Goal: Register for event/course

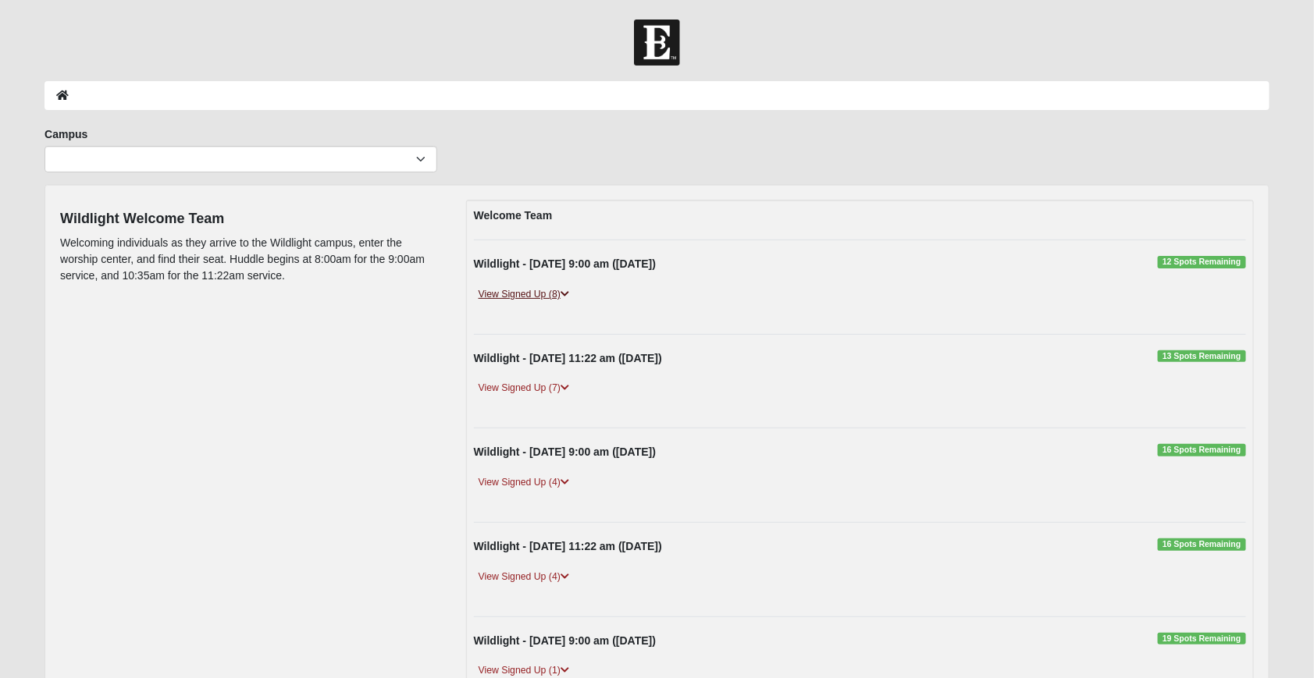
click at [566, 292] on icon at bounding box center [564, 294] width 9 height 9
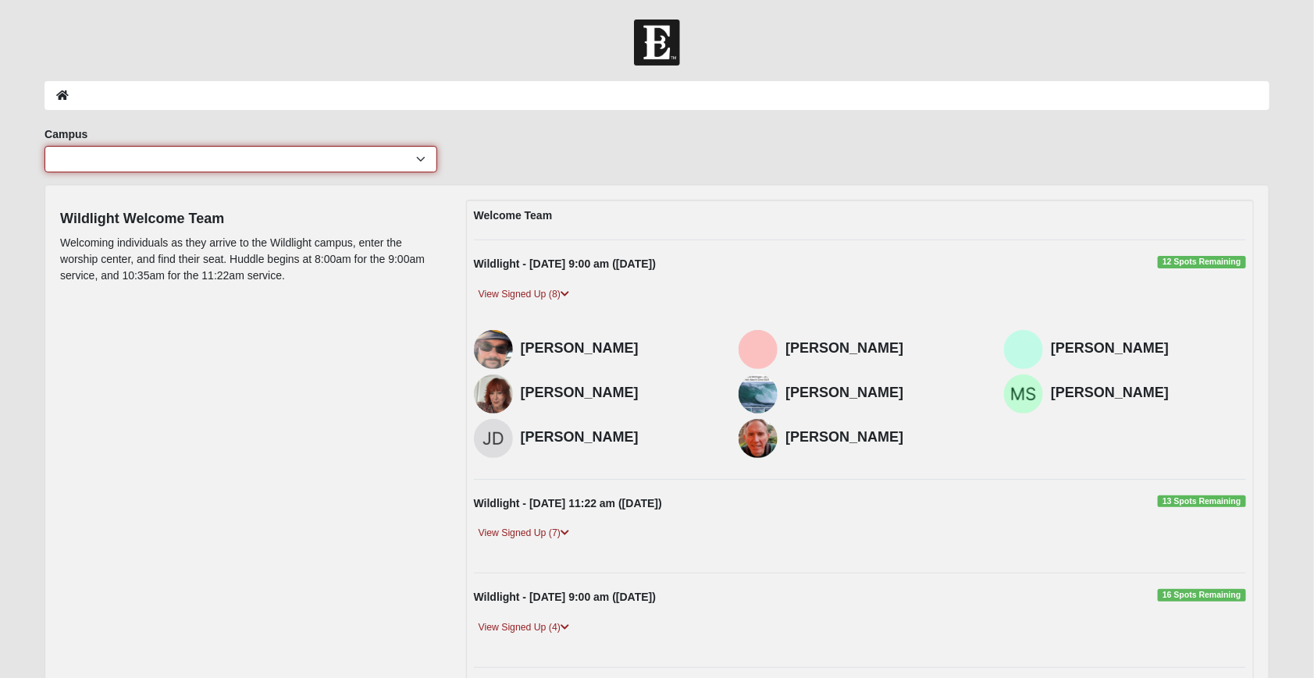
select select "17"
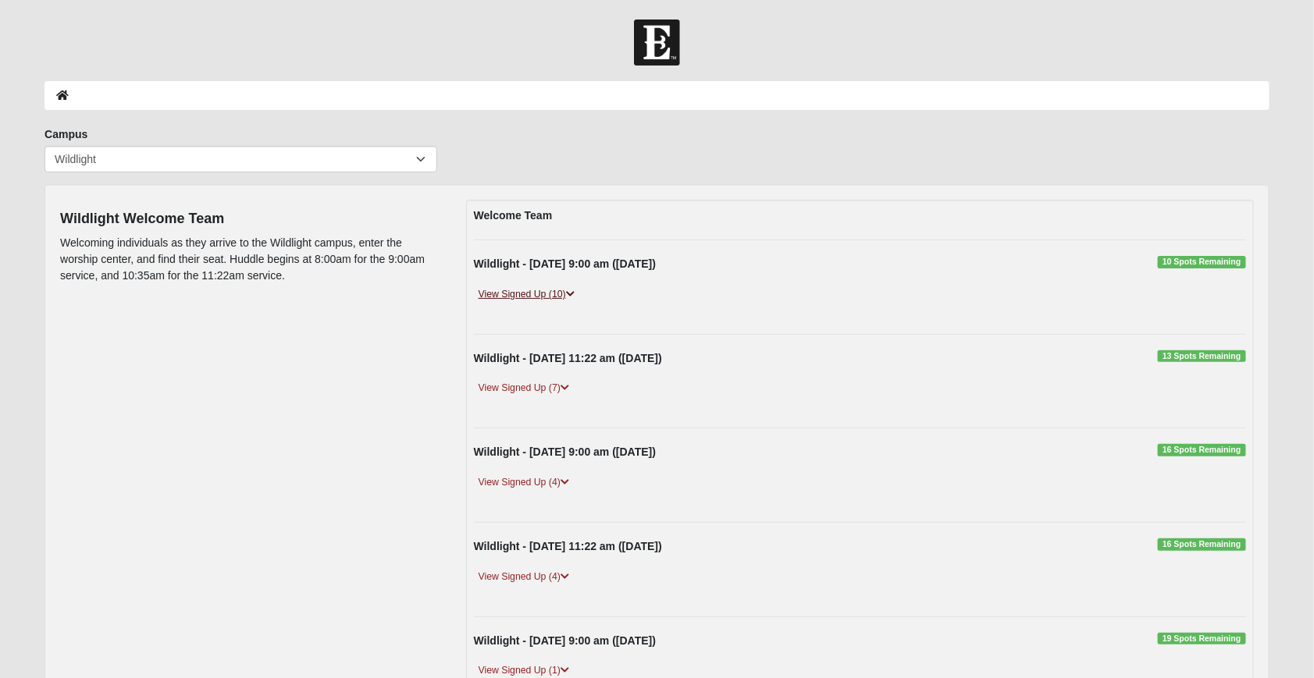
click at [569, 293] on icon at bounding box center [570, 294] width 9 height 9
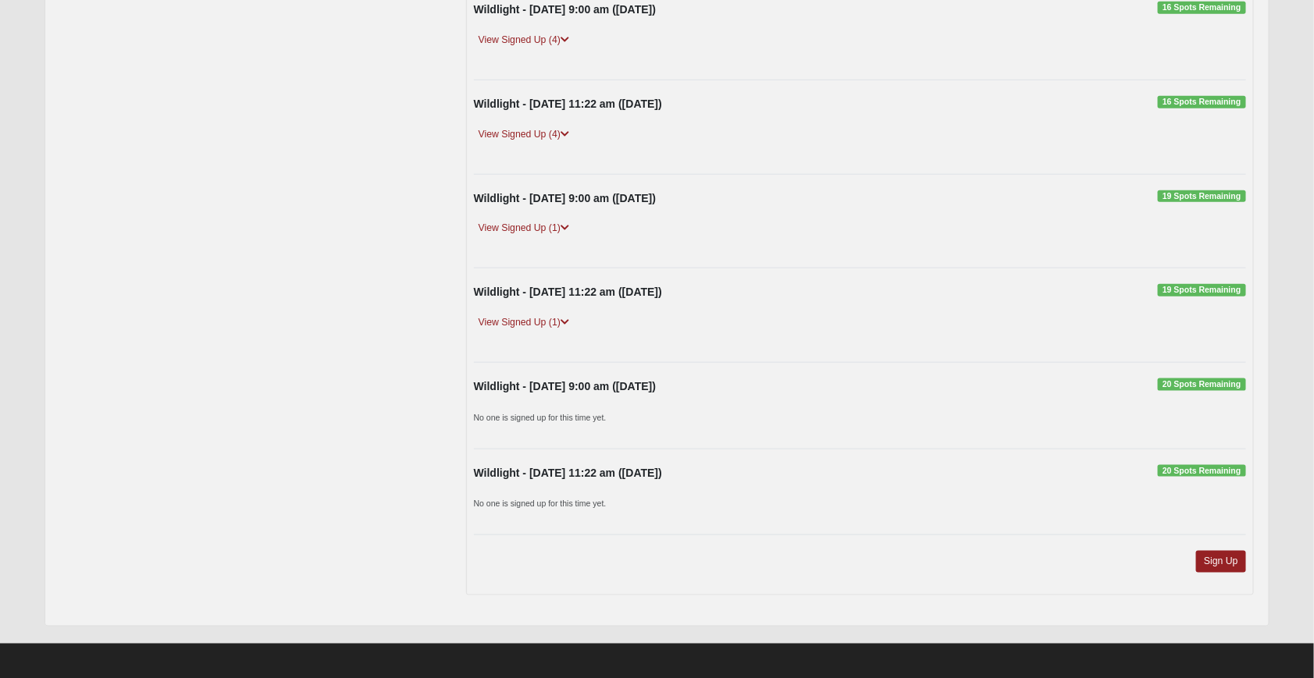
scroll to position [631, 0]
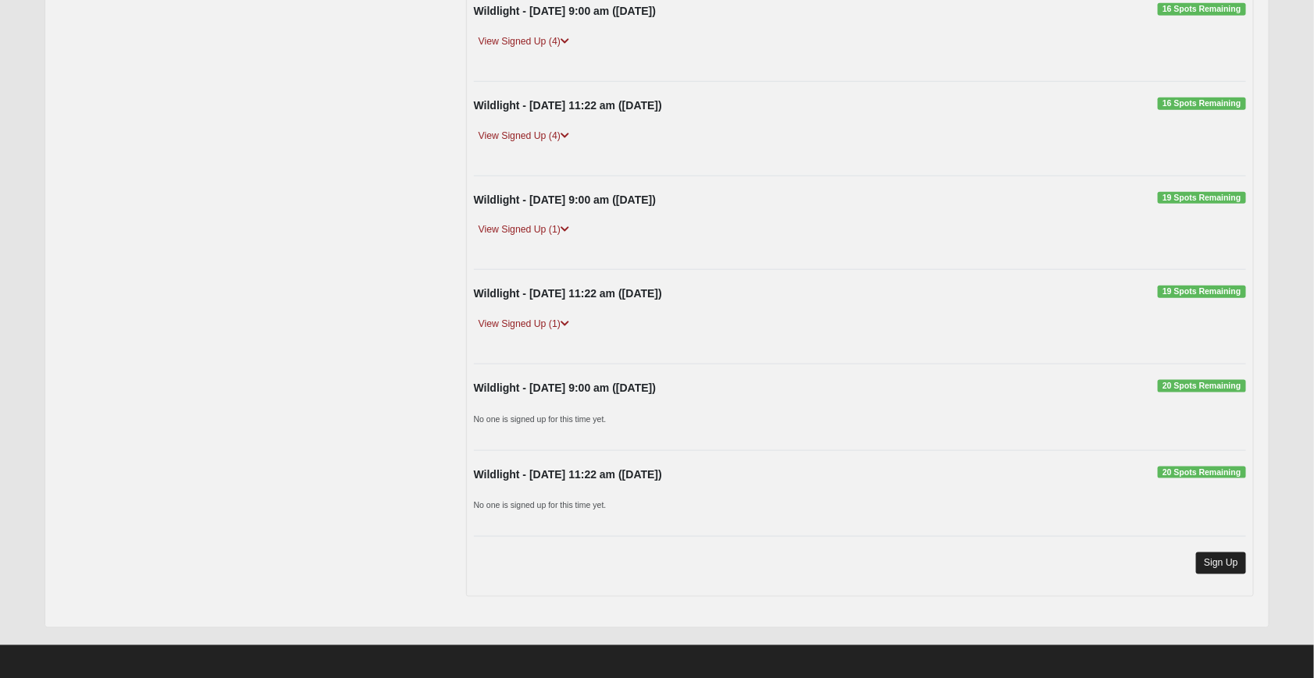
click at [1211, 553] on link "Sign Up" at bounding box center [1221, 563] width 50 height 21
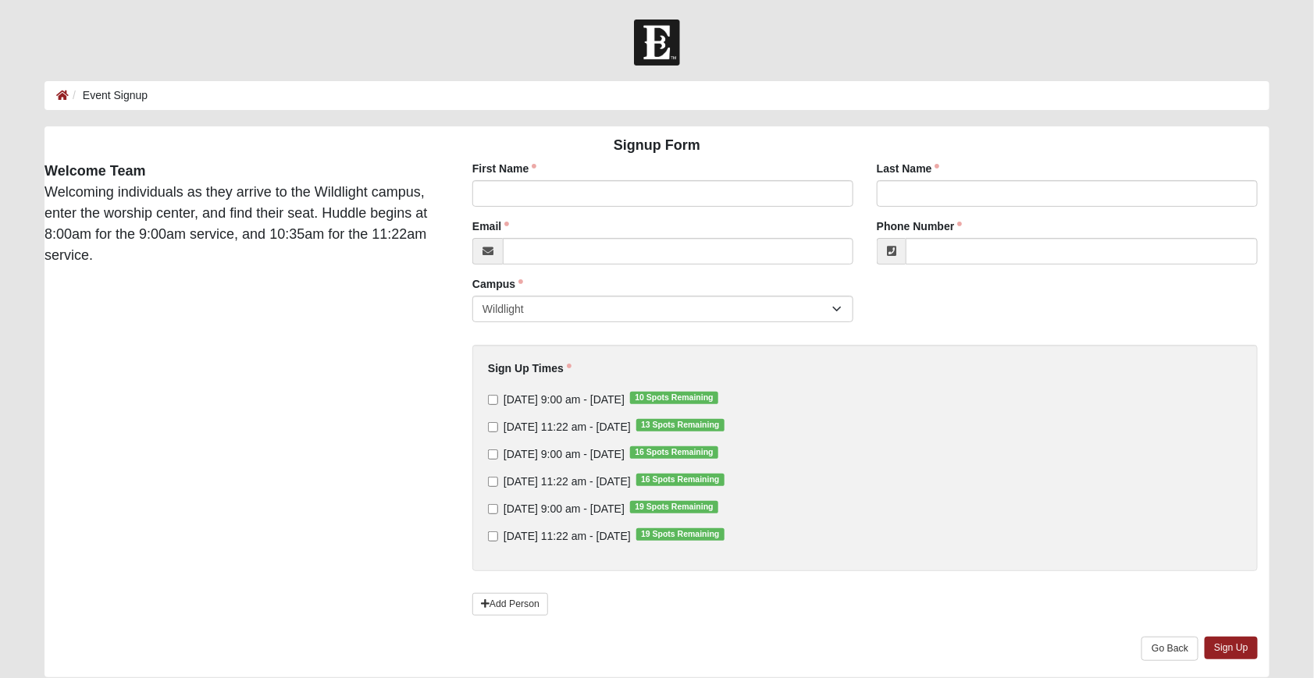
click at [492, 395] on input "Sunday 9:00 am - Oct 12 2025 10 Spots Remaining" at bounding box center [493, 400] width 10 height 10
checkbox input "true"
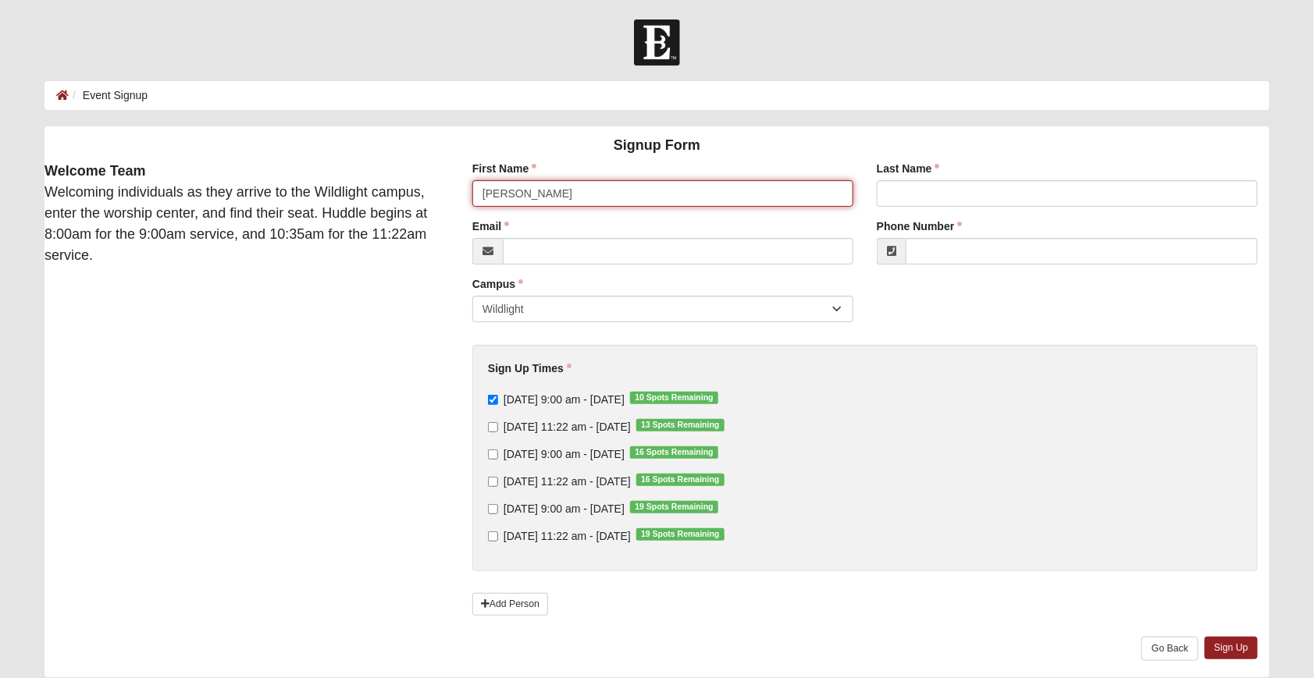
type input "Christy"
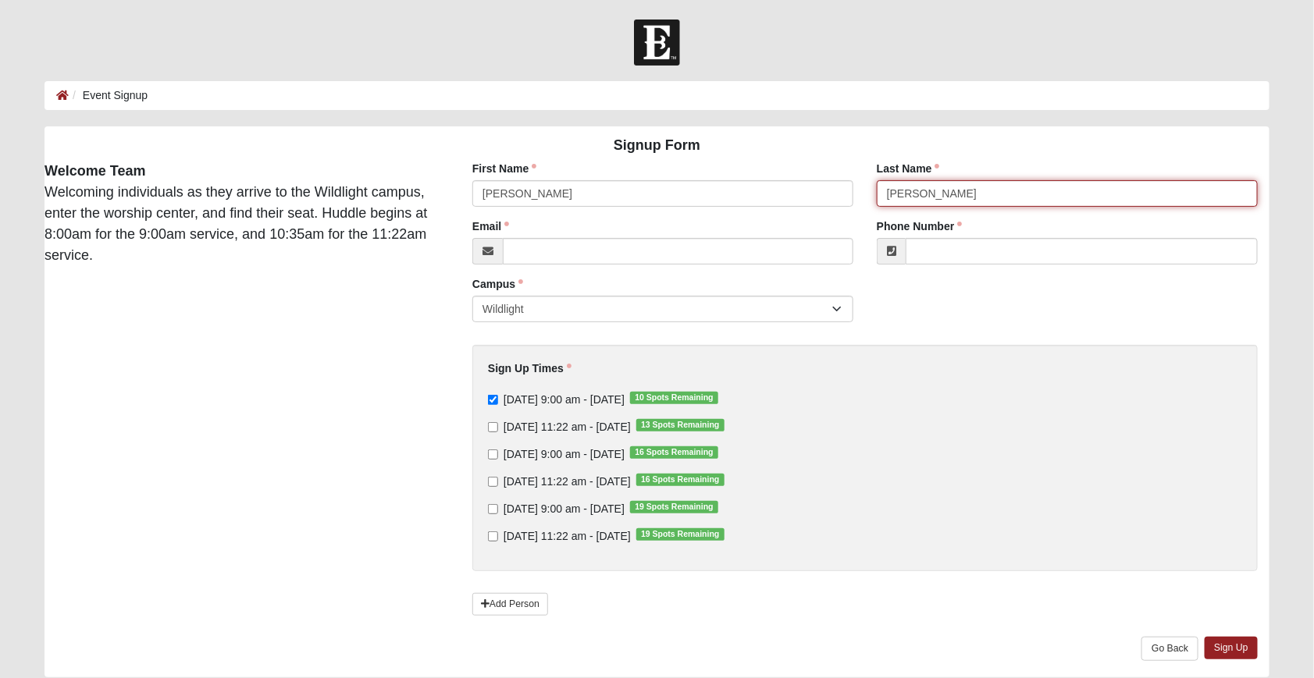
type input "Chambers"
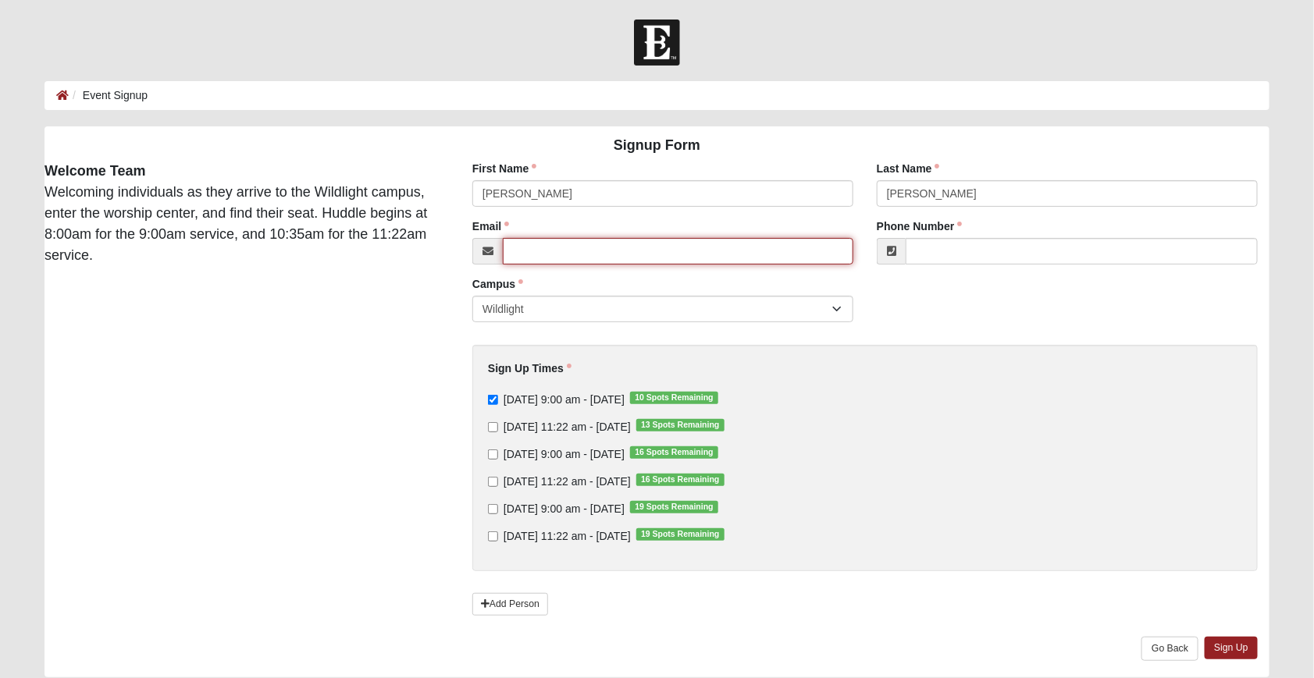
type input "neflmom@gmail.com"
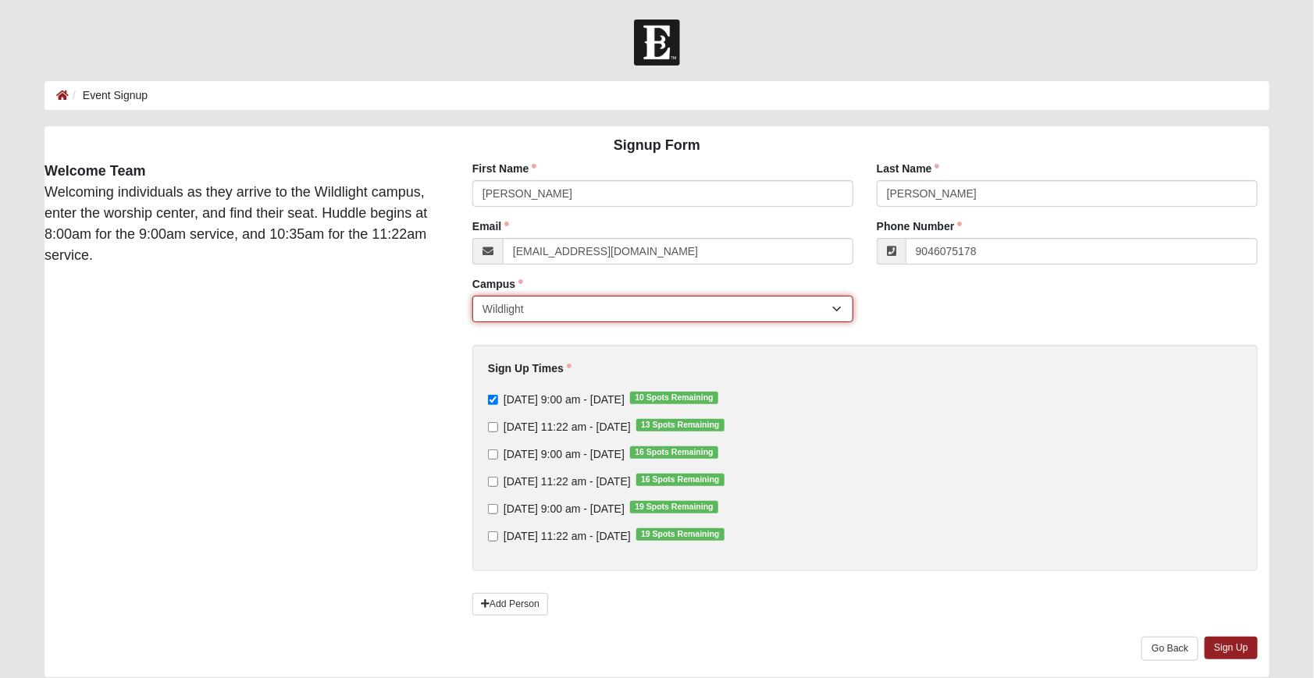
type input "(904) 607-5178"
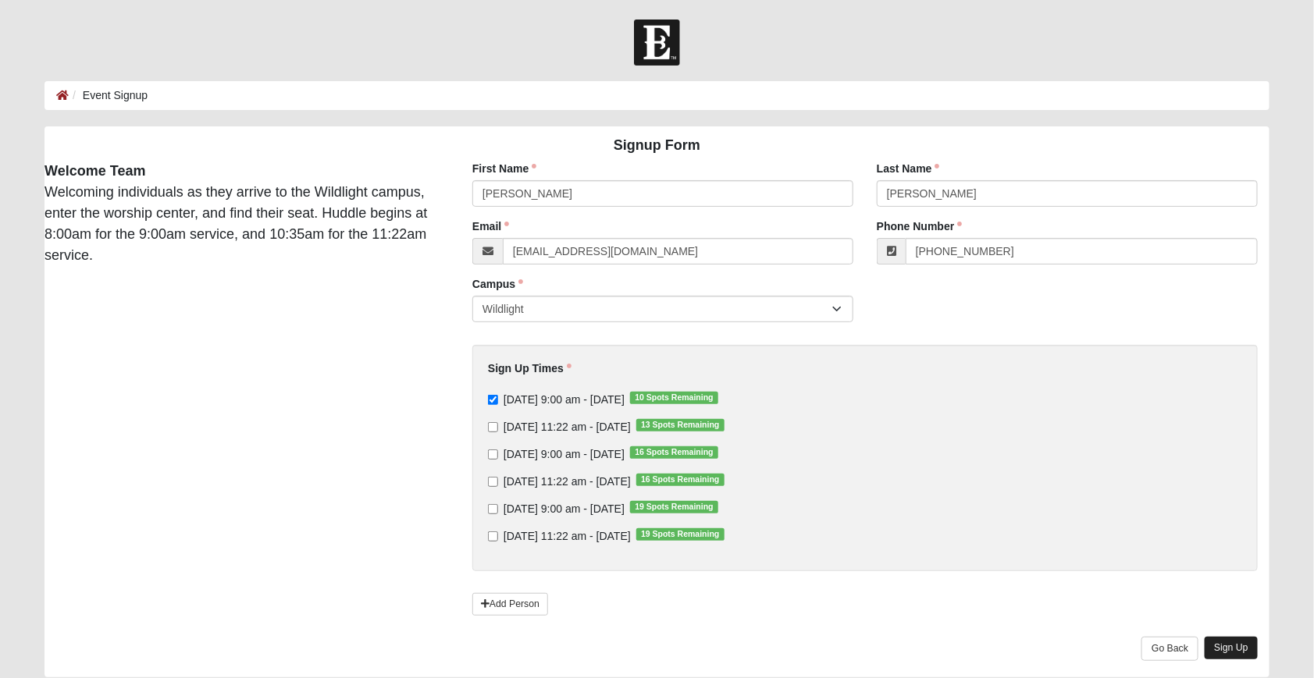
click at [1221, 639] on link "Sign Up" at bounding box center [1230, 648] width 53 height 23
